Goal: Complete application form

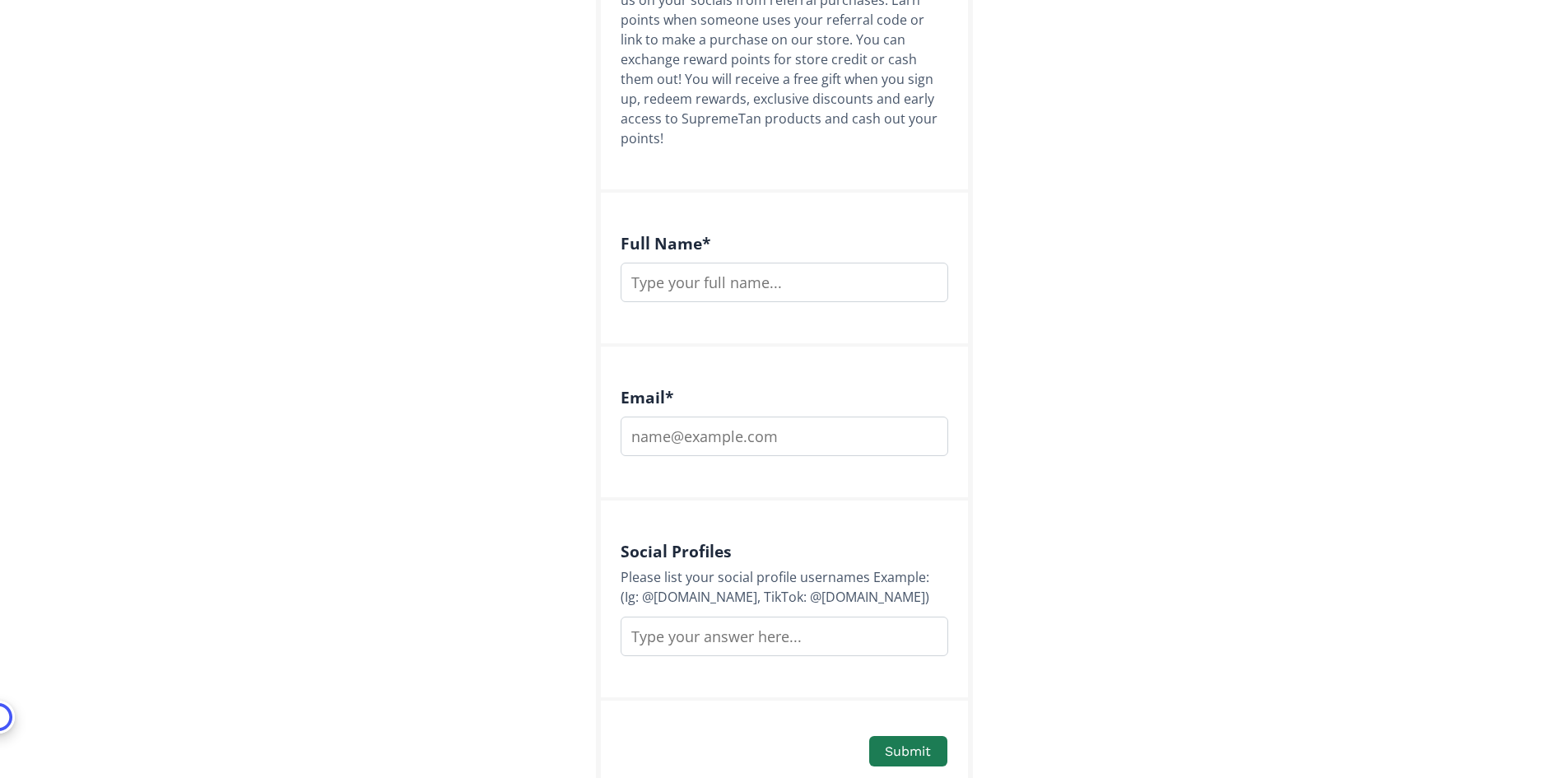
scroll to position [381, 0]
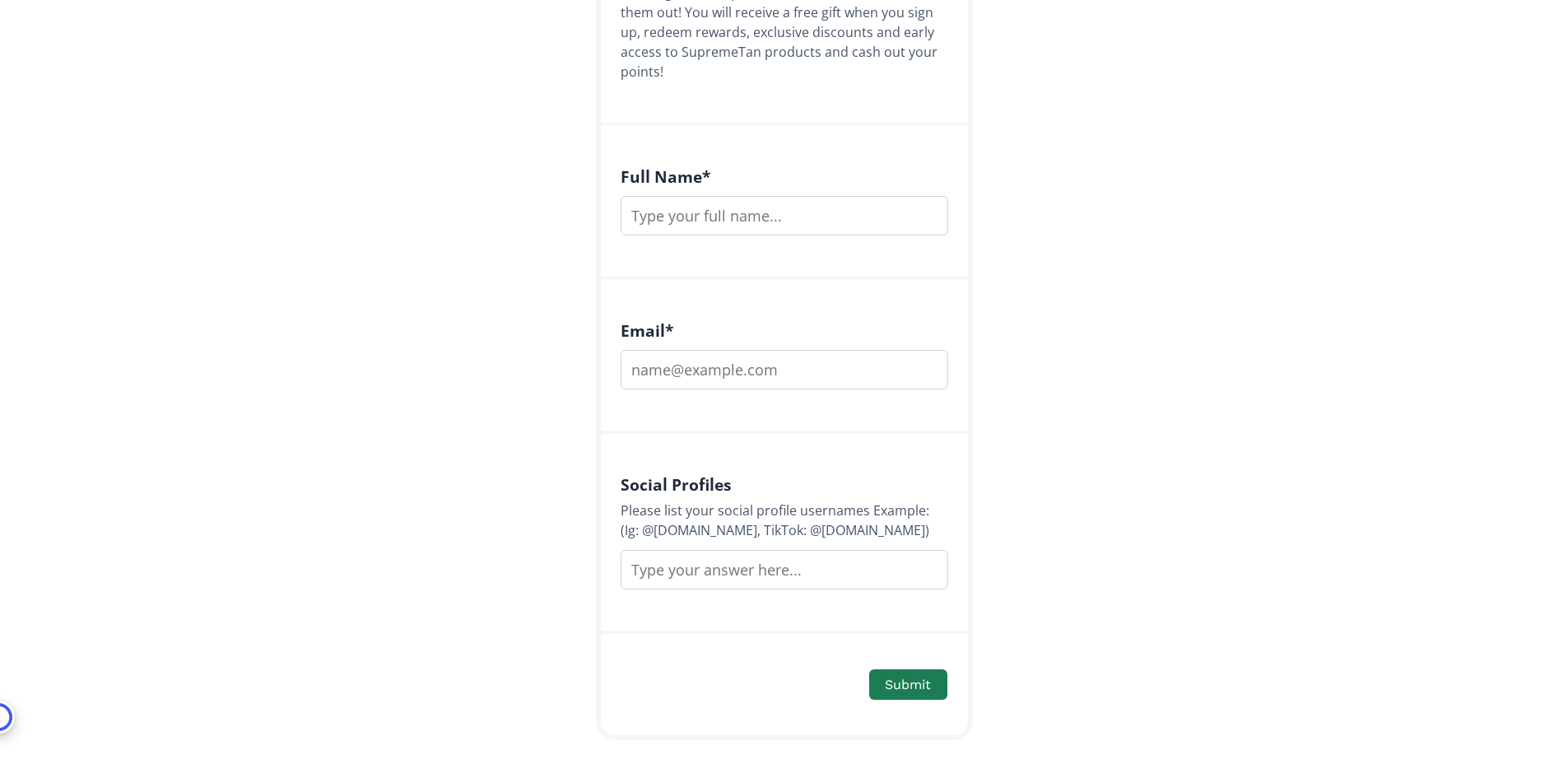
click at [732, 550] on input "text" at bounding box center [784, 569] width 327 height 39
click at [681, 351] on input "email" at bounding box center [784, 370] width 327 height 39
click at [660, 205] on input "text" at bounding box center [784, 215] width 327 height 39
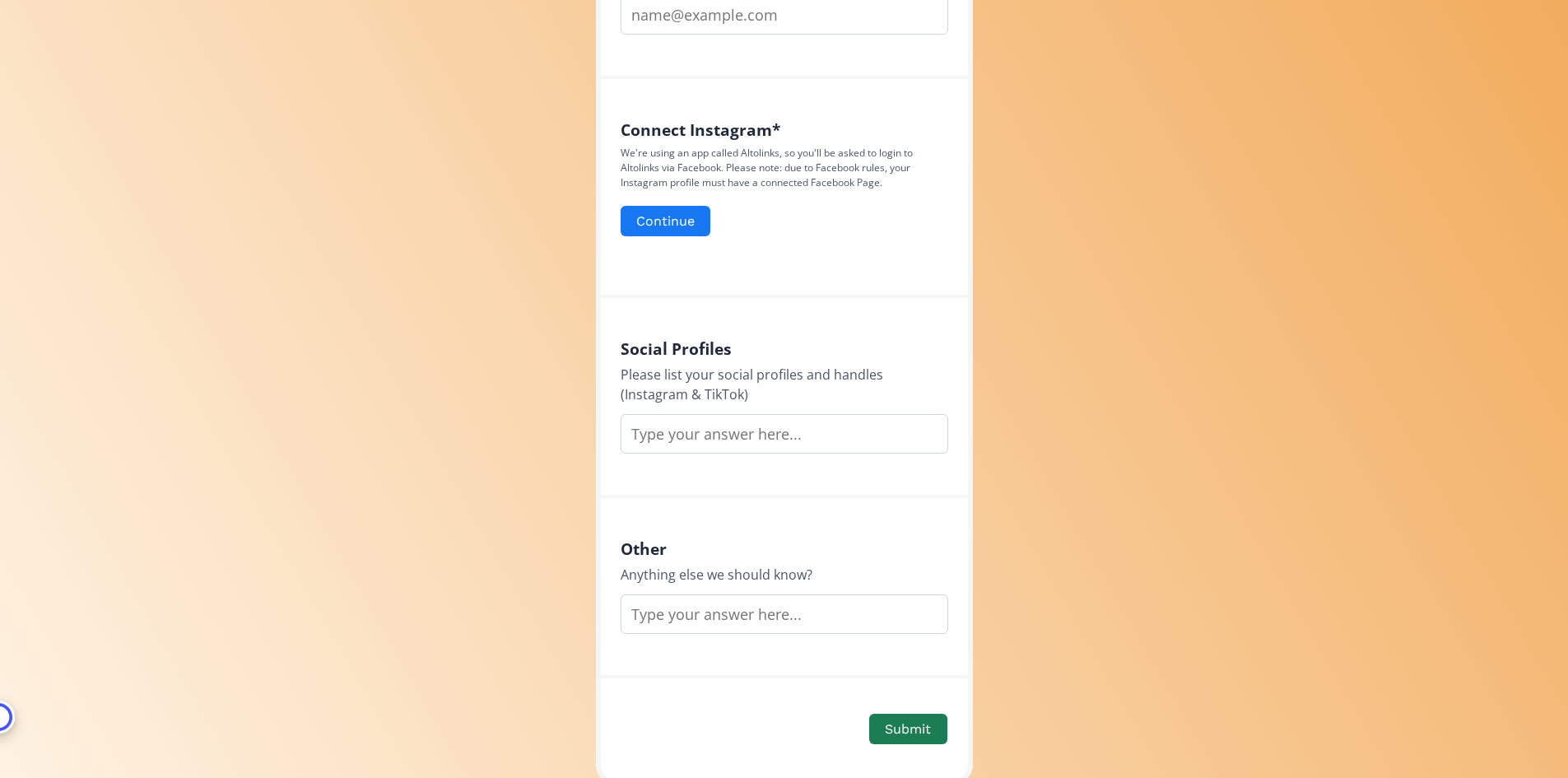
scroll to position [735, 0]
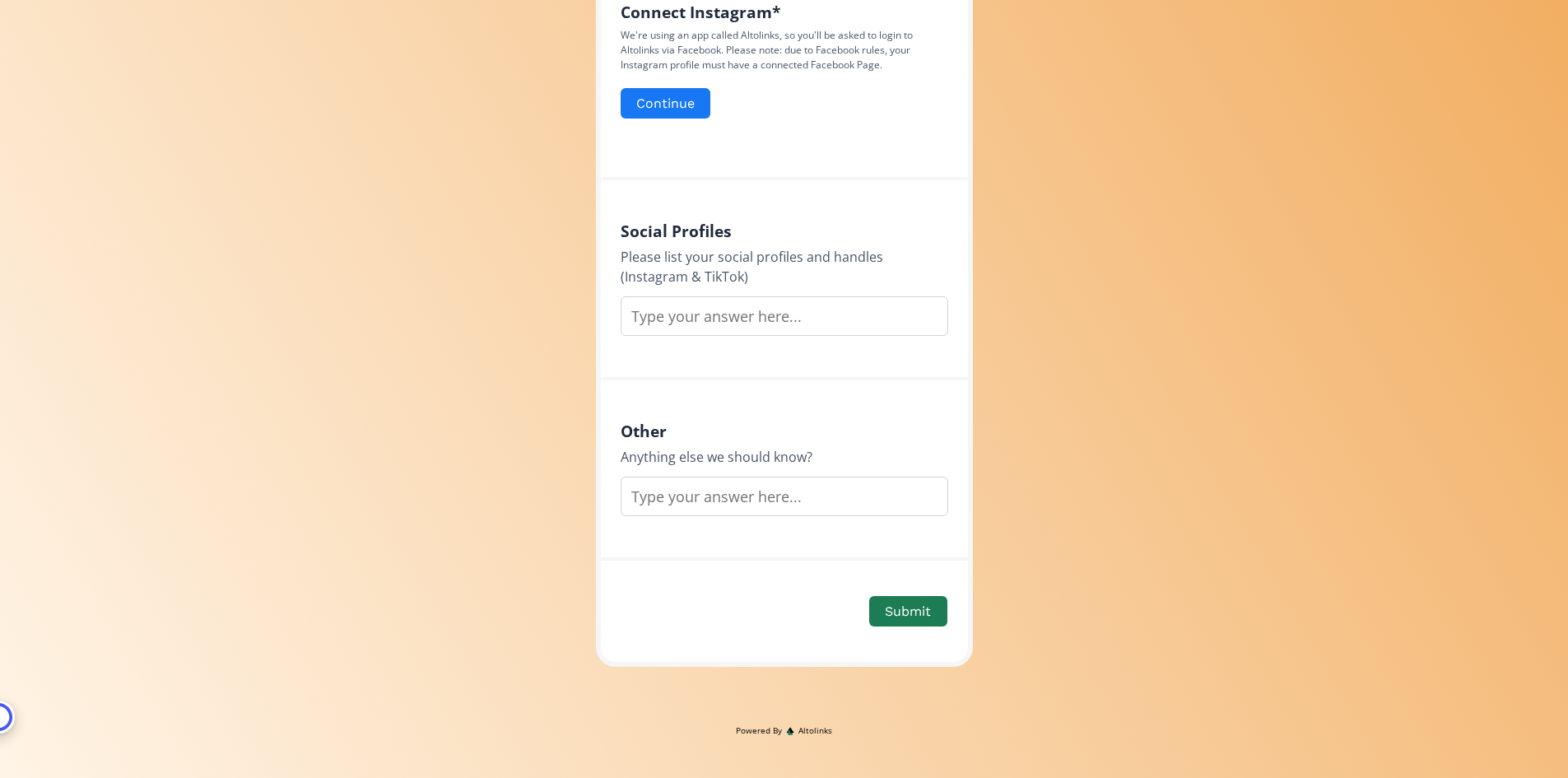
click at [339, 396] on div "Influencer Application You can earn reward points by posting and tagging us on …" at bounding box center [784, 22] width 1593 height 1513
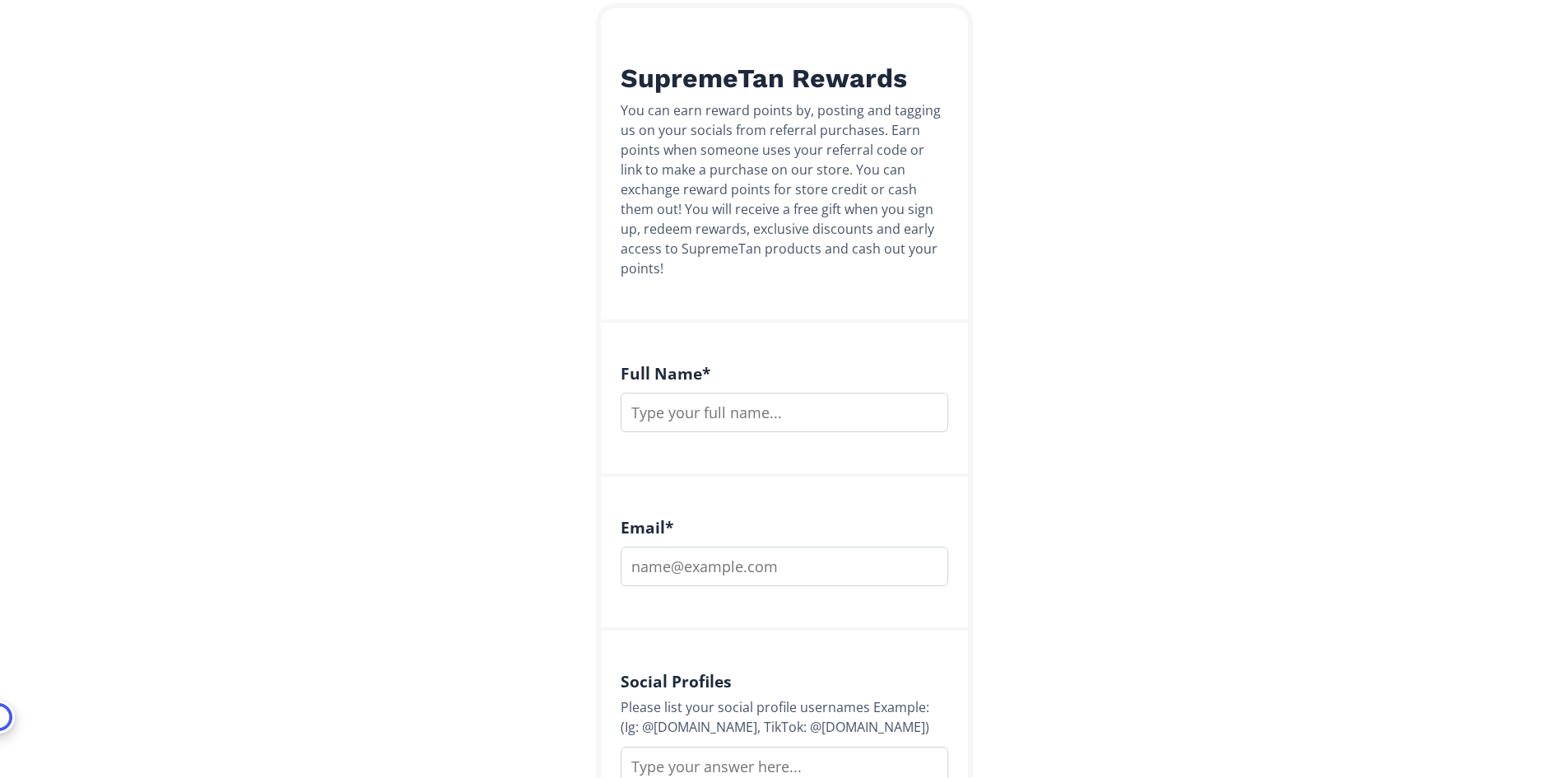
scroll to position [51, 0]
